Goal: Find specific page/section: Find specific page/section

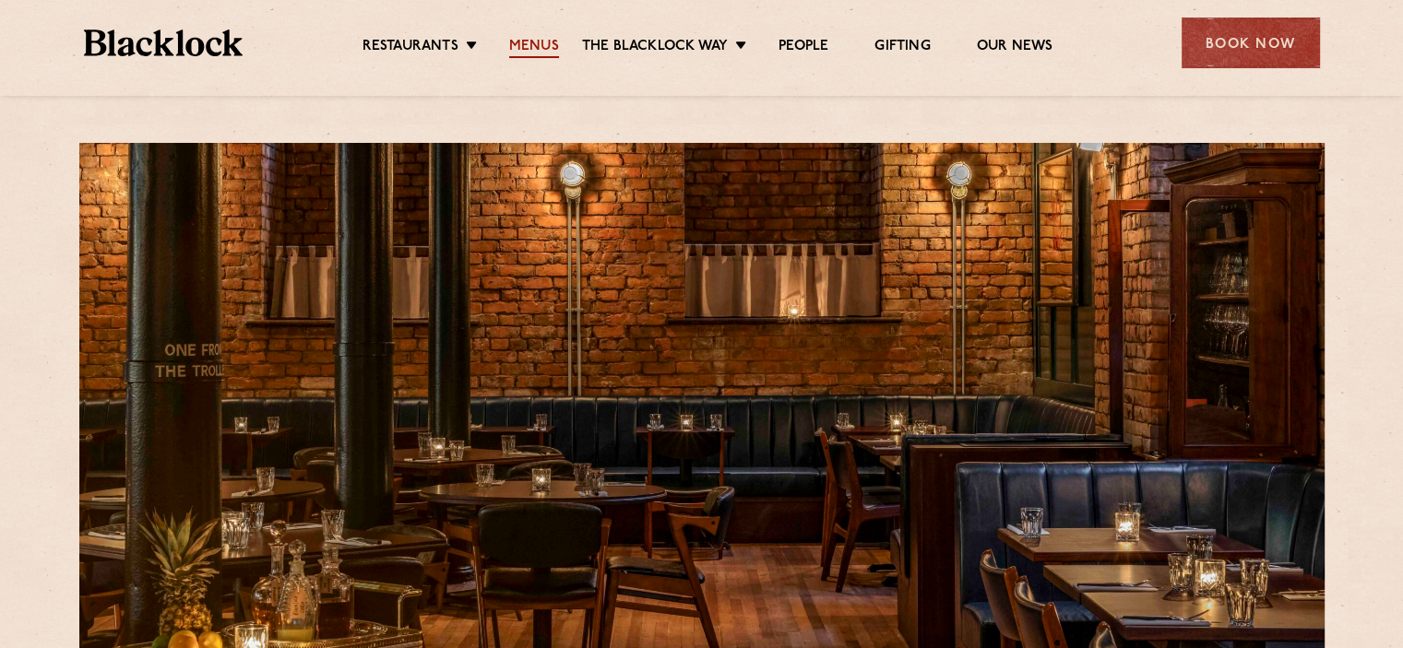
click at [516, 40] on link "Menus" at bounding box center [534, 48] width 50 height 20
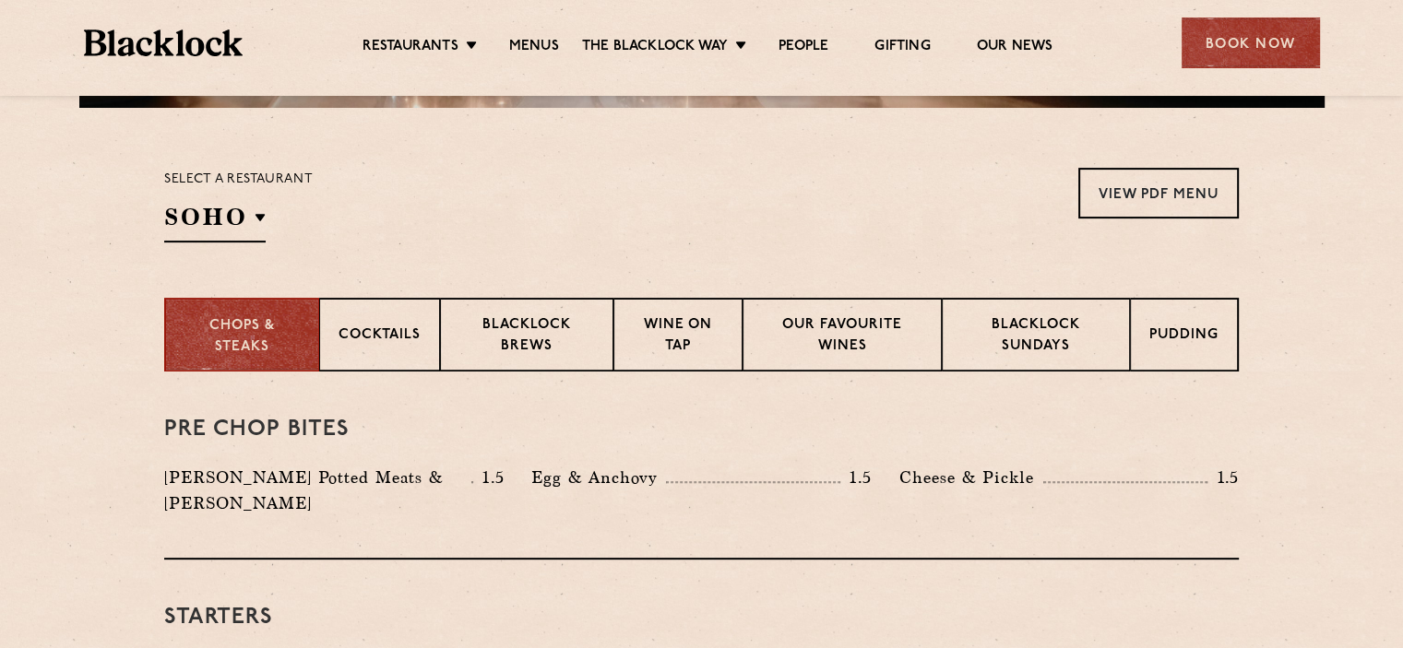
scroll to position [575, 0]
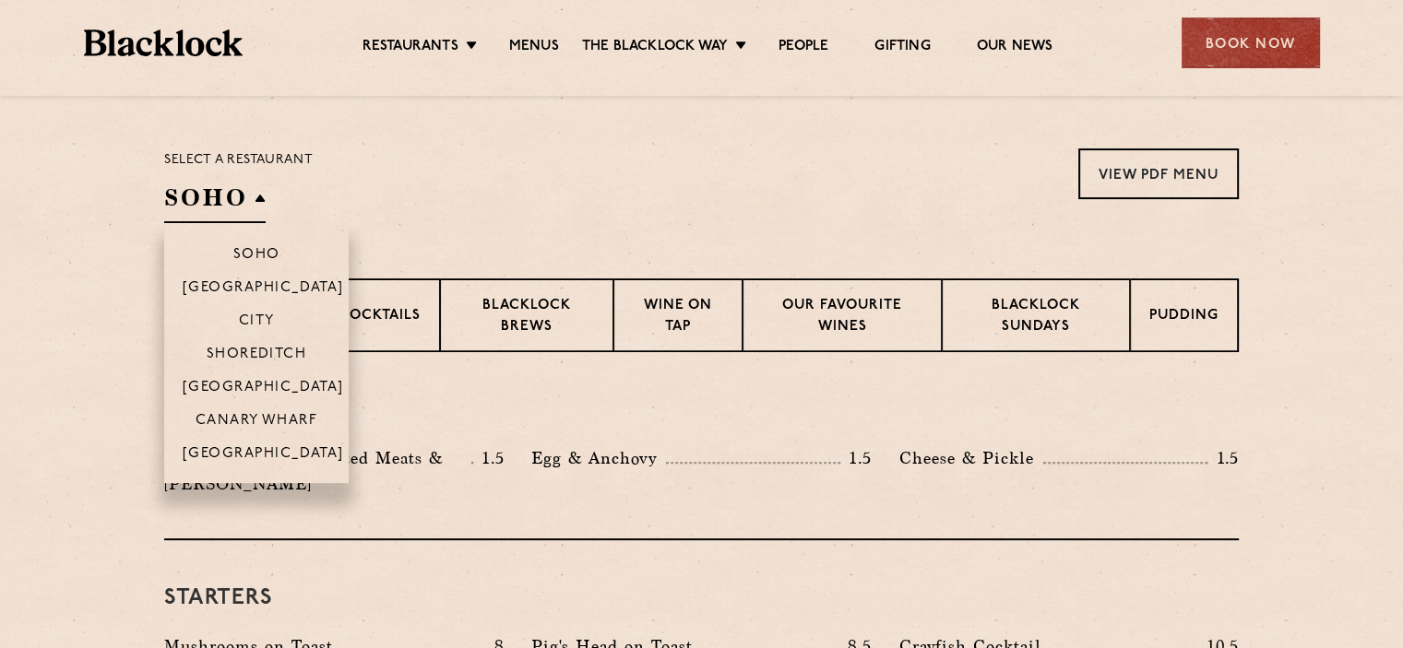
click at [226, 196] on h2 "SOHO" at bounding box center [214, 202] width 101 height 41
click at [258, 459] on p "[GEOGRAPHIC_DATA]" at bounding box center [263, 455] width 161 height 18
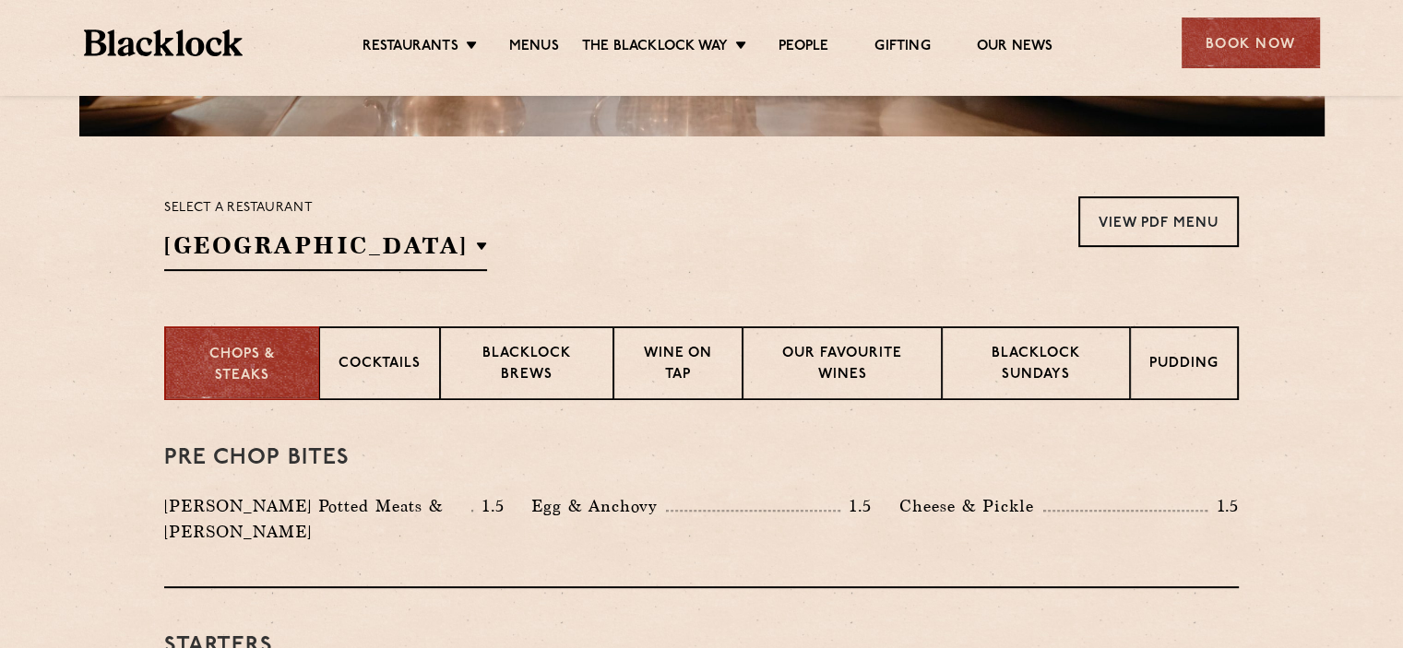
scroll to position [518, 0]
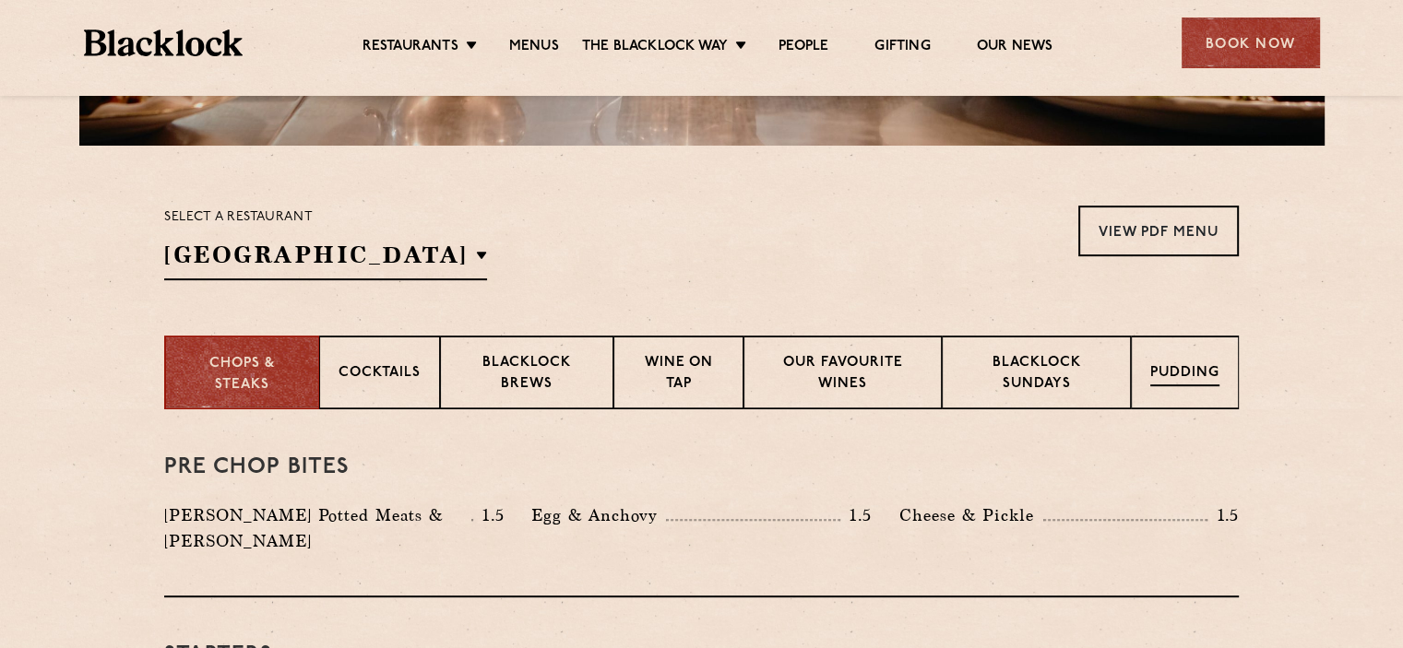
click at [1169, 363] on p "Pudding" at bounding box center [1184, 374] width 69 height 23
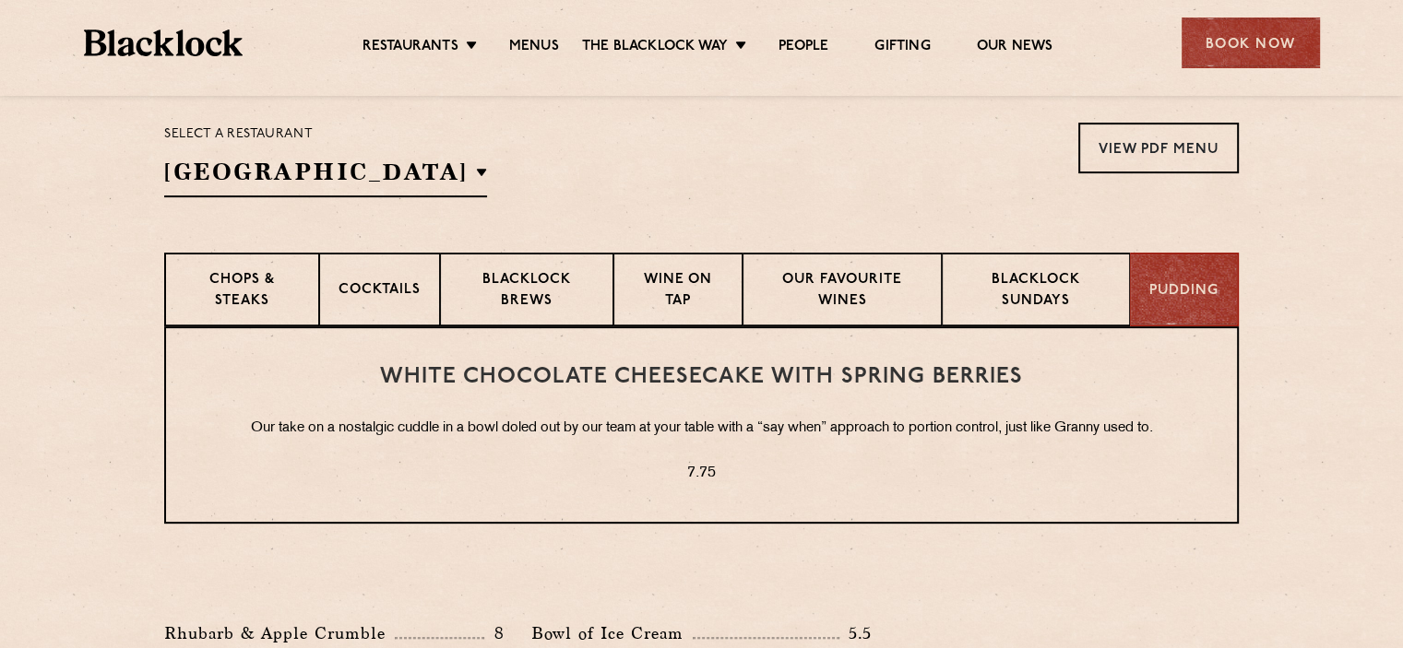
scroll to position [598, 0]
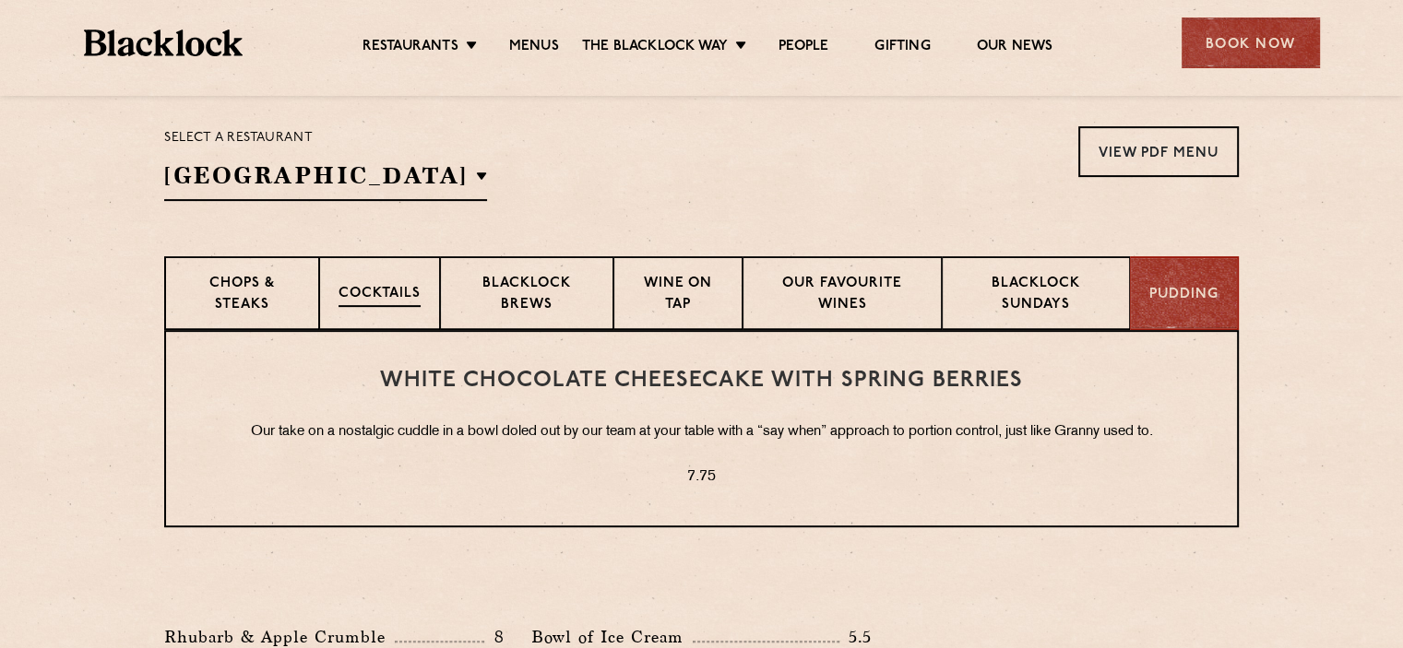
click at [393, 285] on p "Cocktails" at bounding box center [379, 295] width 82 height 23
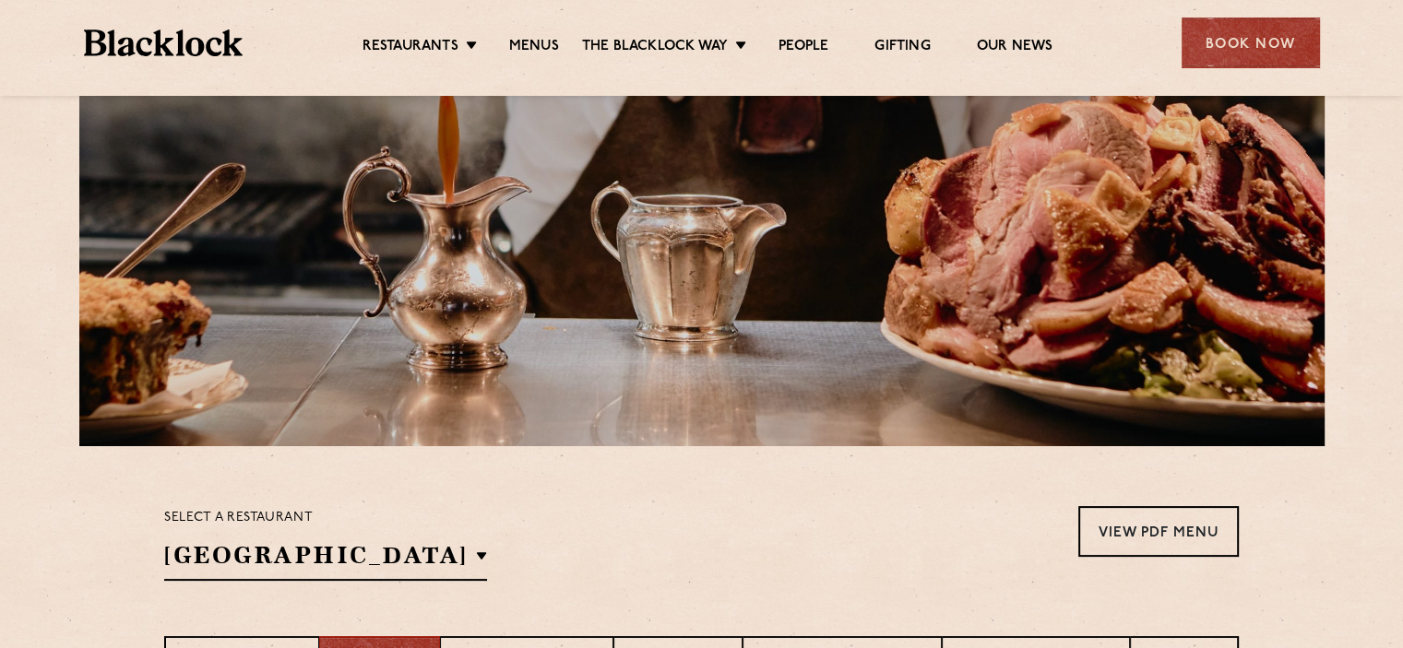
scroll to position [160, 0]
